Goal: Task Accomplishment & Management: Use online tool/utility

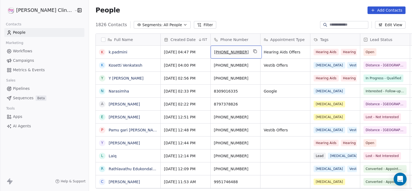
scroll to position [164, 335]
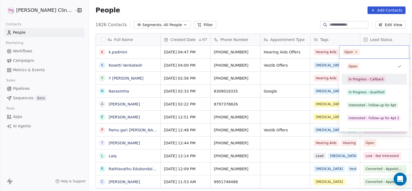
click at [359, 79] on div "In Progress - Callback" at bounding box center [366, 79] width 35 height 5
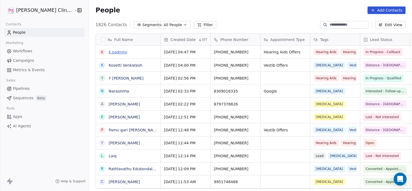
click at [109, 54] on link "k.padmini" at bounding box center [118, 52] width 19 height 4
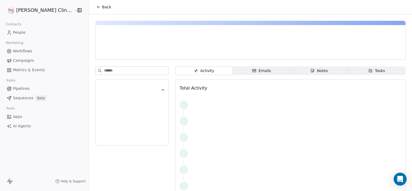
click at [300, 70] on span "Notes Notes" at bounding box center [320, 70] width 58 height 9
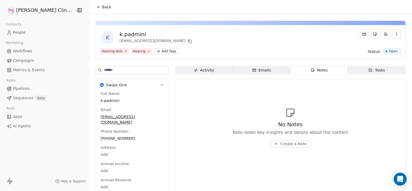
click at [281, 145] on span "Create a Note" at bounding box center [294, 143] width 26 height 5
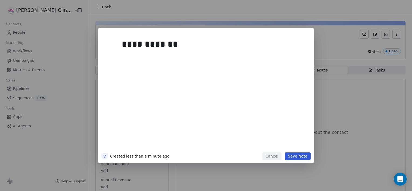
click at [301, 156] on button "Save Note" at bounding box center [298, 156] width 26 height 8
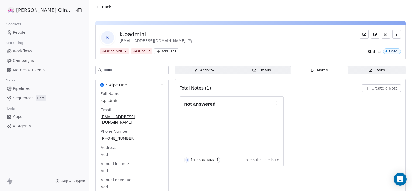
click at [96, 8] on button "Back" at bounding box center [103, 7] width 21 height 10
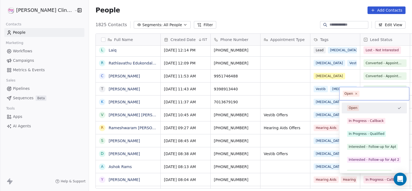
click at [272, 166] on html "[PERSON_NAME] Clinic External Contacts People Marketing Workflows Campaigns Met…" at bounding box center [206, 95] width 412 height 191
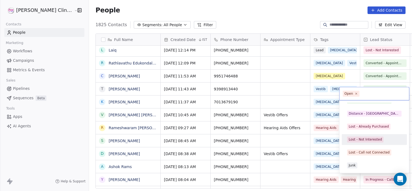
click at [361, 140] on div "Lost - Not Interested" at bounding box center [365, 139] width 33 height 5
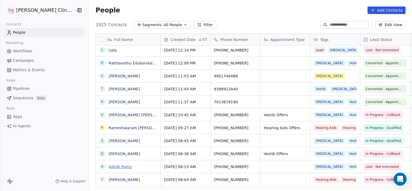
click at [109, 167] on link "Ashok Rams" at bounding box center [120, 167] width 23 height 4
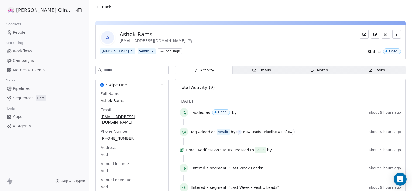
click at [308, 73] on span "Notes Notes" at bounding box center [320, 70] width 58 height 9
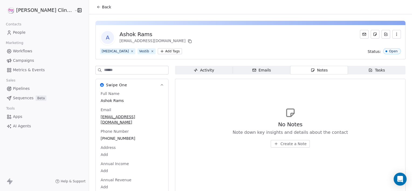
click at [281, 144] on span "Create a Note" at bounding box center [294, 143] width 26 height 5
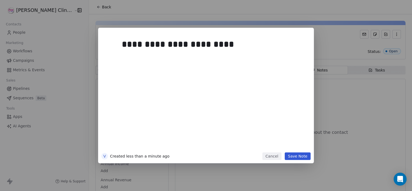
click at [305, 154] on button "Save Note" at bounding box center [298, 156] width 26 height 8
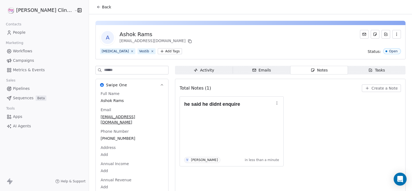
click at [97, 9] on icon at bounding box center [99, 7] width 4 height 4
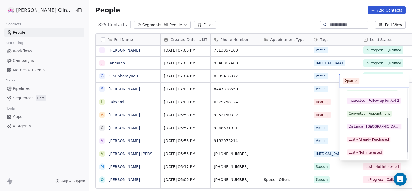
scroll to position [72, 0]
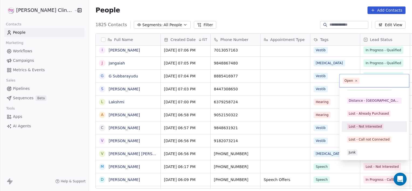
drag, startPoint x: 403, startPoint y: 116, endPoint x: 369, endPoint y: 127, distance: 35.6
click at [369, 127] on div "Open In Progress - Callback In Progress - Qualified Interested - Follow-up for …" at bounding box center [374, 88] width 65 height 140
click at [369, 127] on div "Lost - Not Interested" at bounding box center [365, 126] width 33 height 5
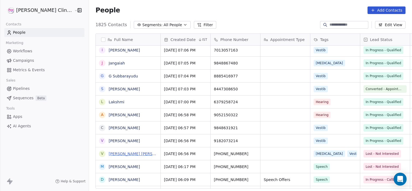
click at [117, 154] on link "[PERSON_NAME] [PERSON_NAME]" at bounding box center [141, 154] width 64 height 4
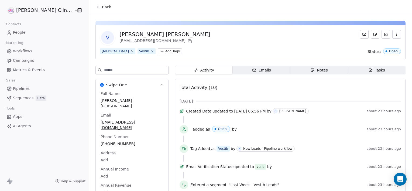
click at [311, 73] on div "Notes" at bounding box center [319, 70] width 17 height 6
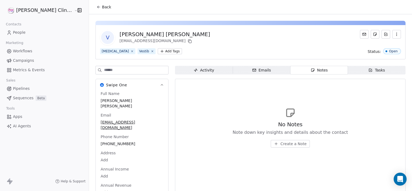
click at [281, 144] on span "Create a Note" at bounding box center [294, 143] width 26 height 5
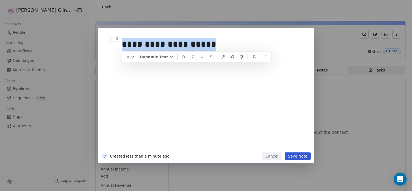
drag, startPoint x: 213, startPoint y: 45, endPoint x: 113, endPoint y: 45, distance: 99.6
click at [122, 45] on div "**********" at bounding box center [214, 44] width 185 height 17
copy div "**********"
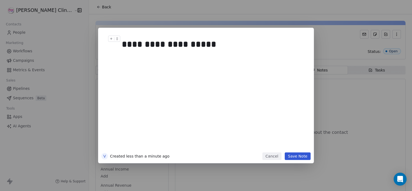
click at [294, 159] on button "Save Note" at bounding box center [298, 156] width 26 height 8
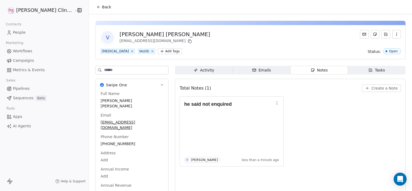
click at [93, 8] on button "Back" at bounding box center [103, 7] width 21 height 10
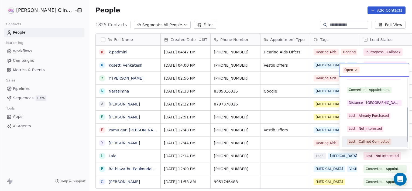
scroll to position [72, 0]
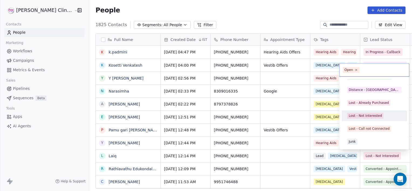
click at [364, 120] on div "Lost - Not Interested" at bounding box center [374, 115] width 61 height 9
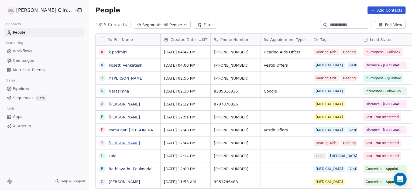
click at [111, 144] on link "[PERSON_NAME]" at bounding box center [124, 143] width 31 height 4
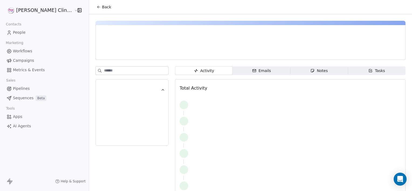
click at [297, 67] on span "Notes Notes" at bounding box center [320, 70] width 58 height 9
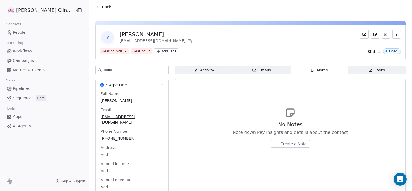
click at [283, 141] on span "Create a Note" at bounding box center [294, 143] width 26 height 5
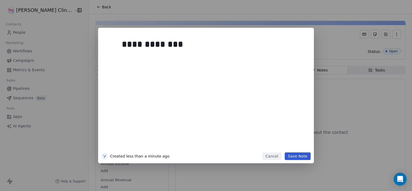
click at [305, 155] on button "Save Note" at bounding box center [298, 156] width 26 height 8
